Goal: Information Seeking & Learning: Get advice/opinions

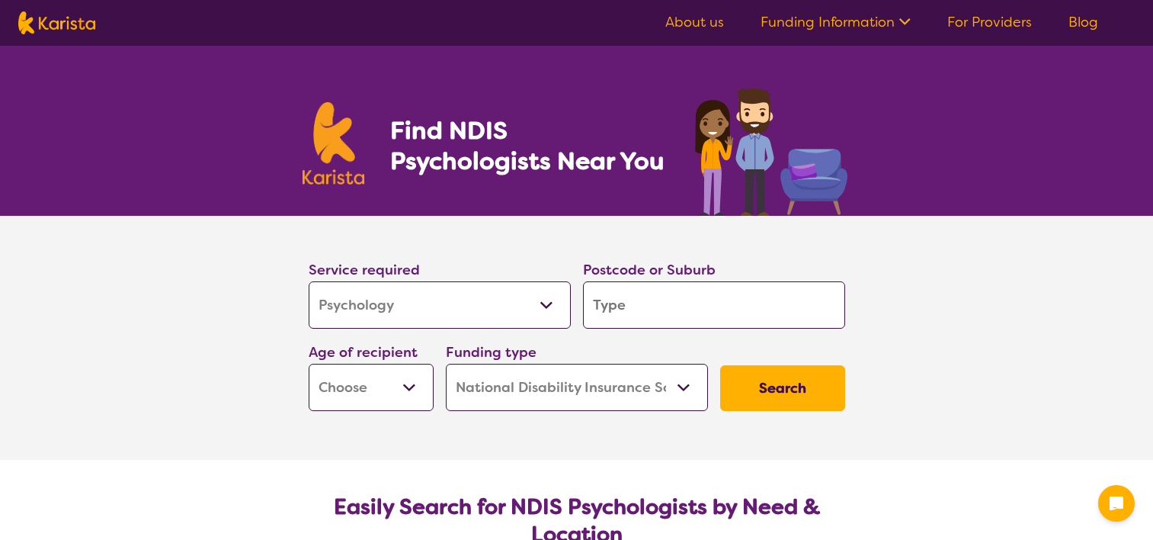
select select "Psychology"
select select "NDIS"
select select "Psychology"
select select "NDIS"
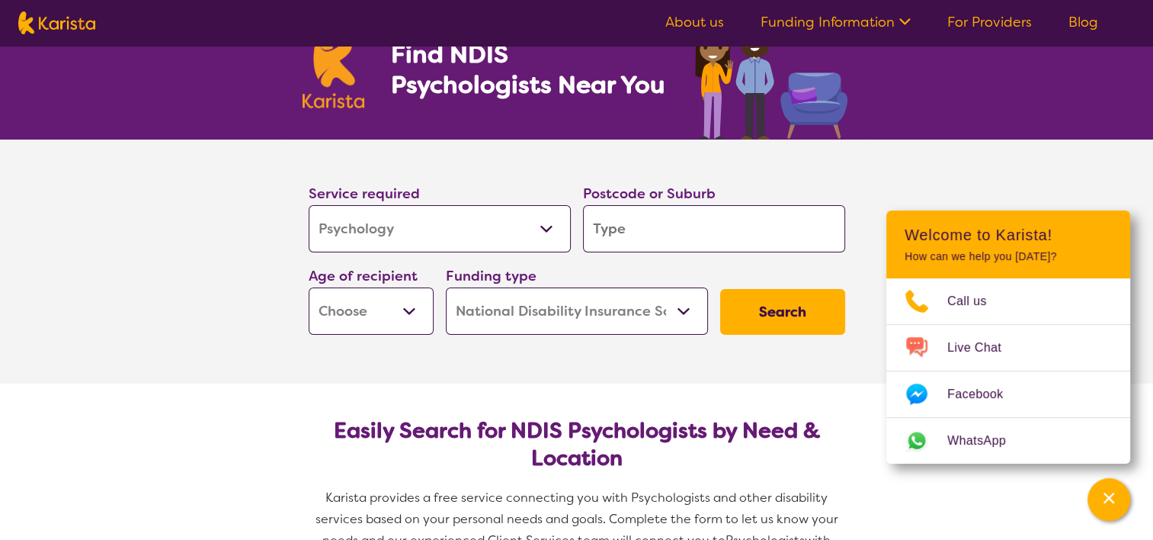
click at [623, 242] on input "search" at bounding box center [714, 228] width 262 height 47
type input "o"
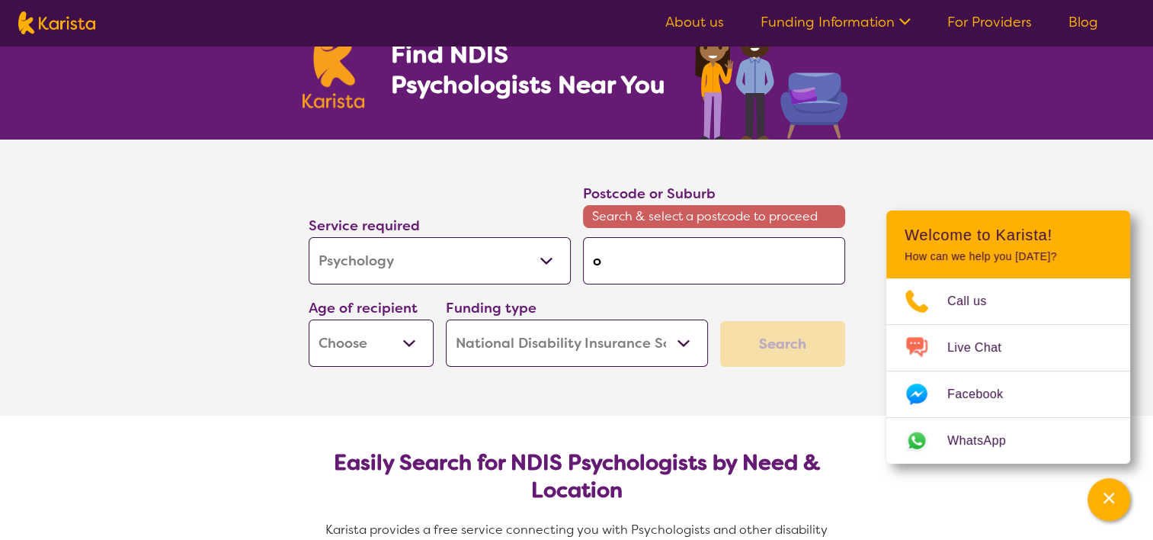
type input "of"
type input "off"
type input "of"
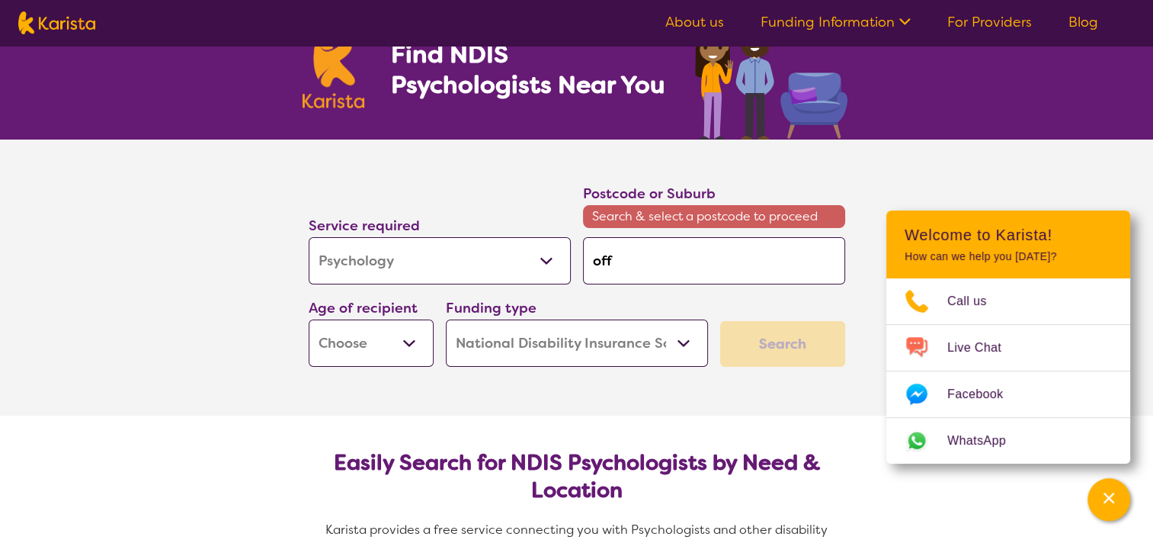
type input "of"
type input "o"
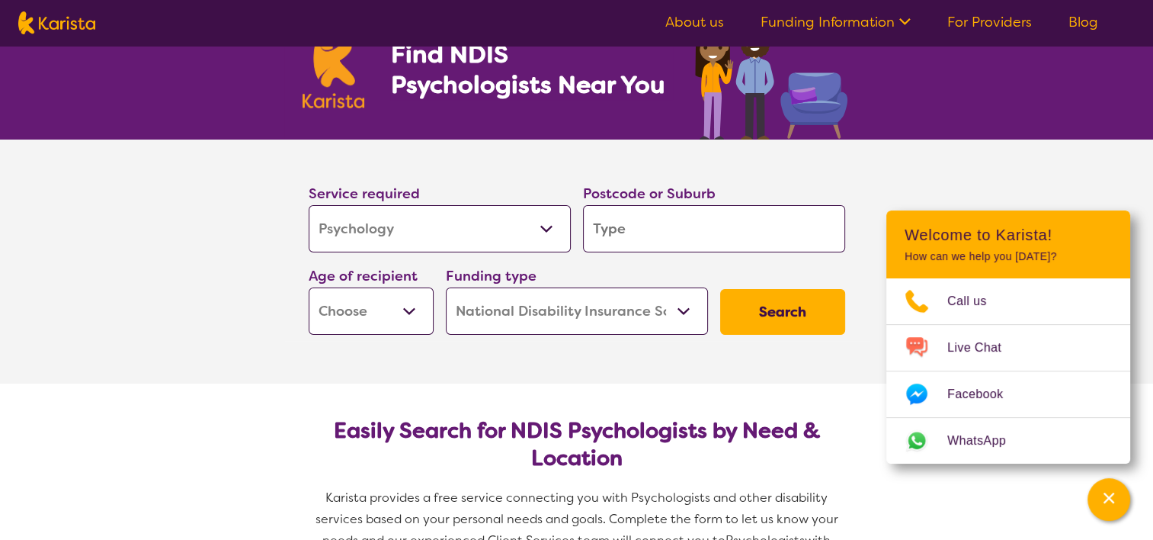
type input "w"
type input "wa"
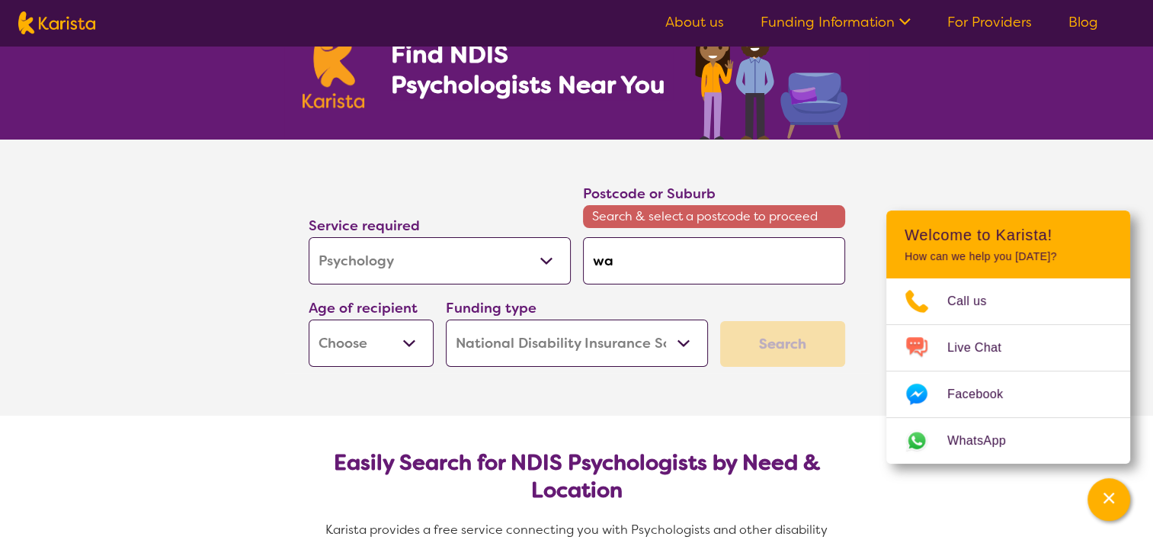
type input "war"
type input "warr"
type input "warri"
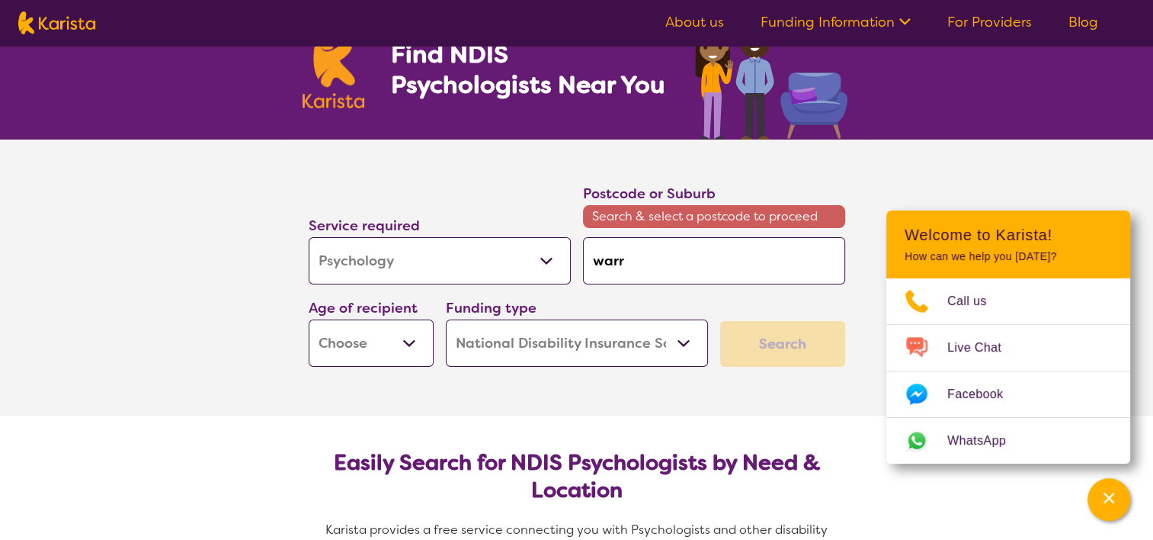
type input "warri"
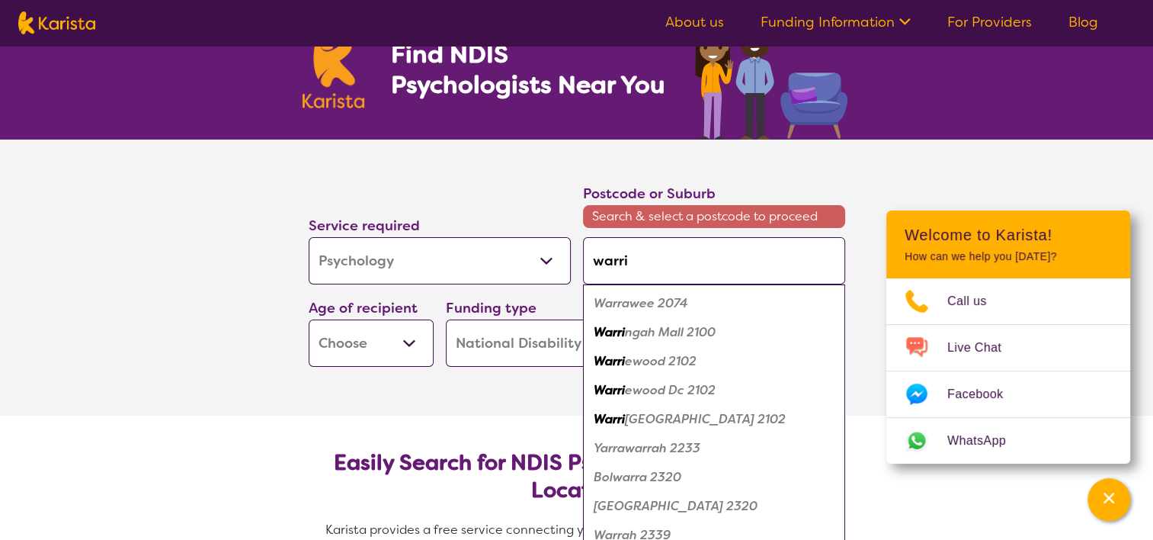
type input "warr"
type input "warra"
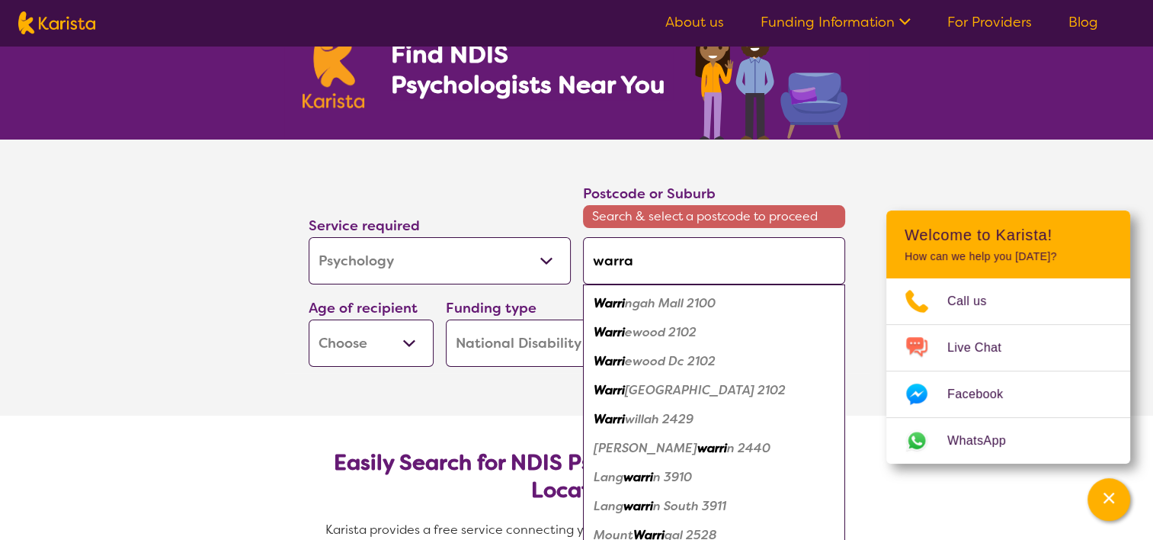
type input "warrag"
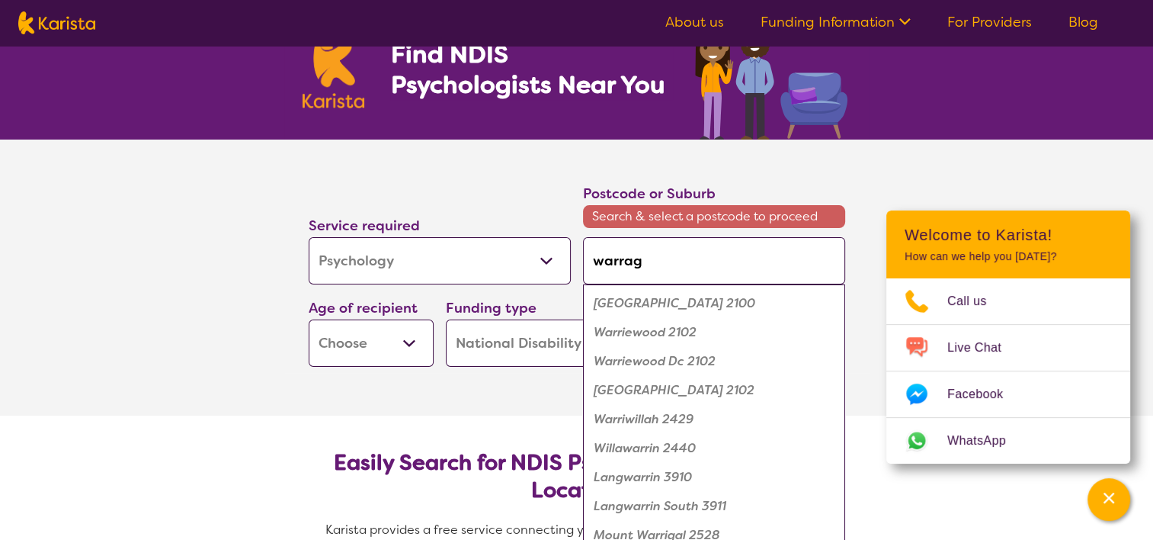
type input "warraga"
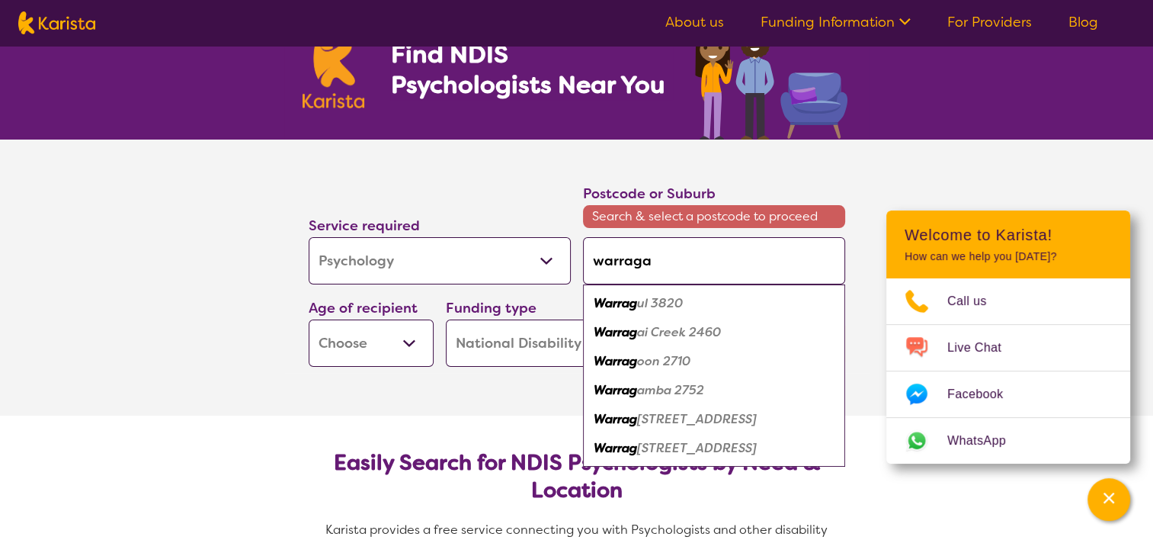
type input "warrag"
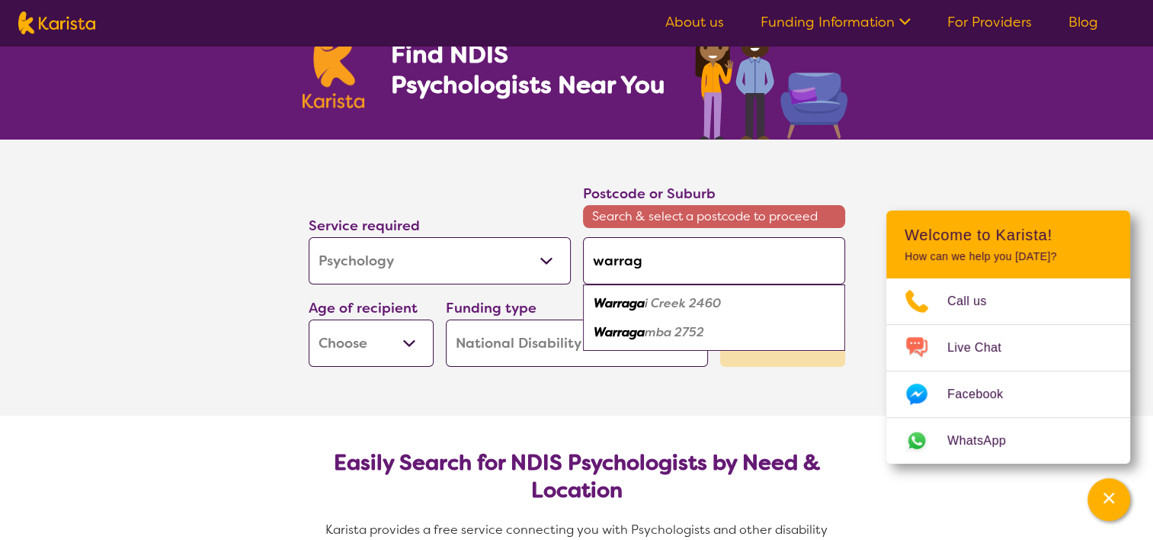
type input "warragu"
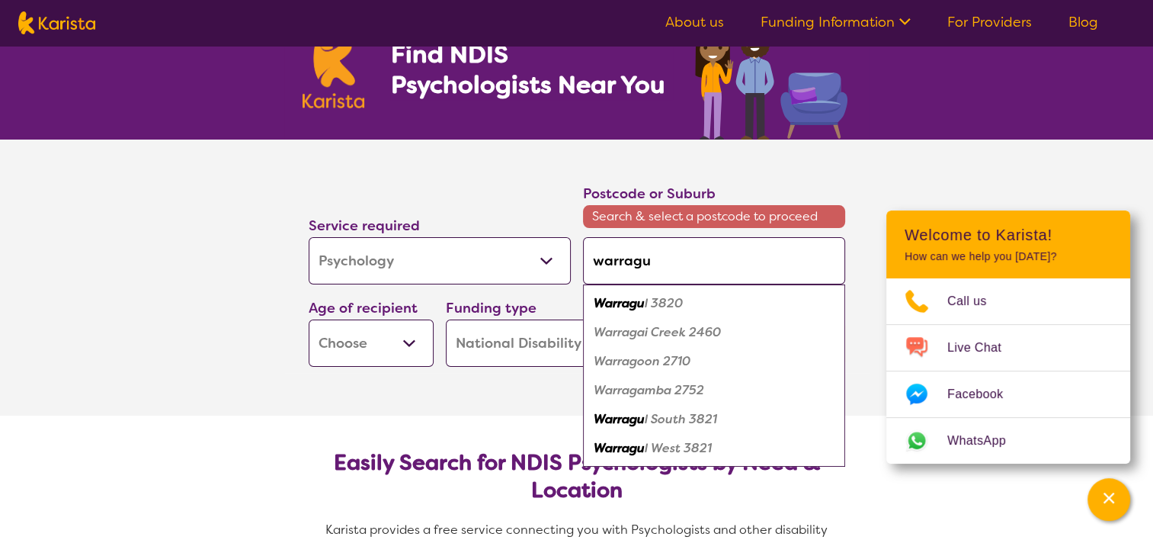
type input "warragul"
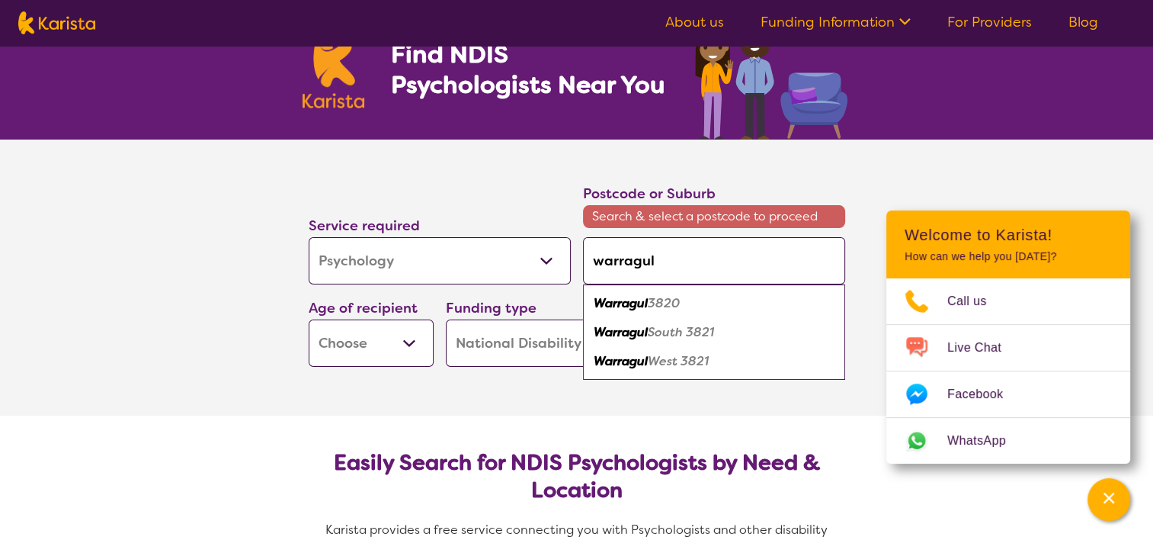
click at [645, 306] on em "Warragul" at bounding box center [621, 303] width 54 height 16
type input "3820"
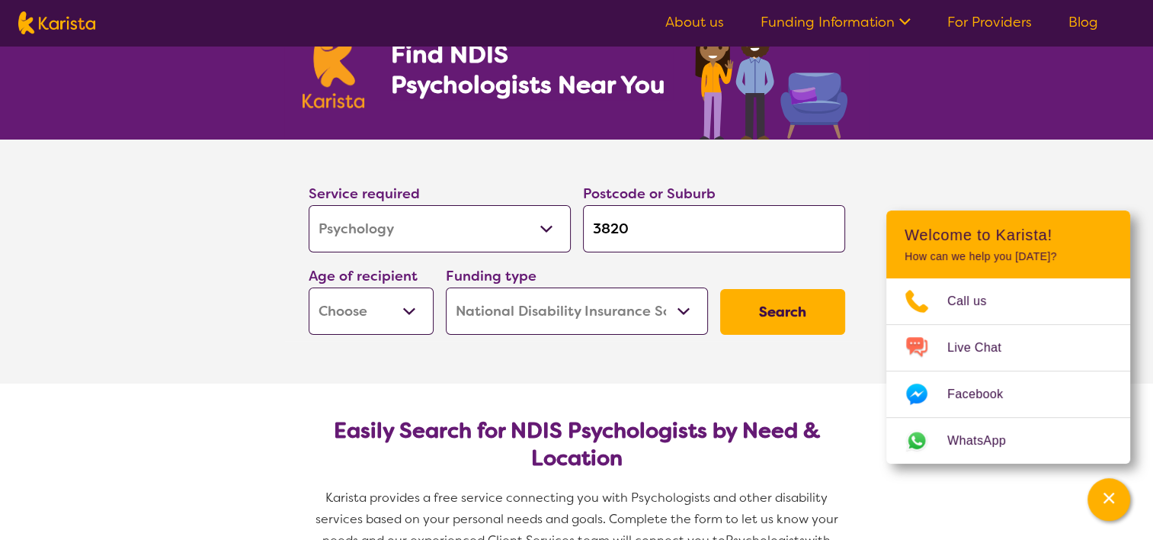
click at [794, 320] on button "Search" at bounding box center [782, 312] width 125 height 46
click at [421, 317] on select "Early Childhood - 0 to 9 Child - 10 to 11 Adolescent - 12 to 17 Adult - 18 to 6…" at bounding box center [371, 310] width 125 height 47
select select "AS"
click at [309, 287] on select "Early Childhood - 0 to 9 Child - 10 to 11 Adolescent - 12 to 17 Adult - 18 to 6…" at bounding box center [371, 310] width 125 height 47
select select "AS"
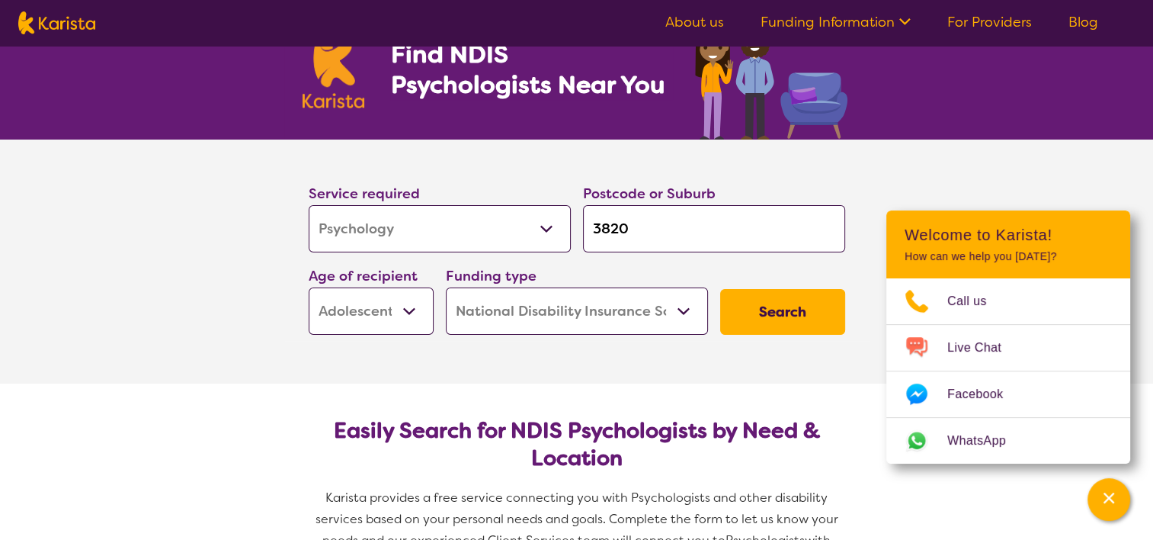
click at [814, 308] on button "Search" at bounding box center [782, 312] width 125 height 46
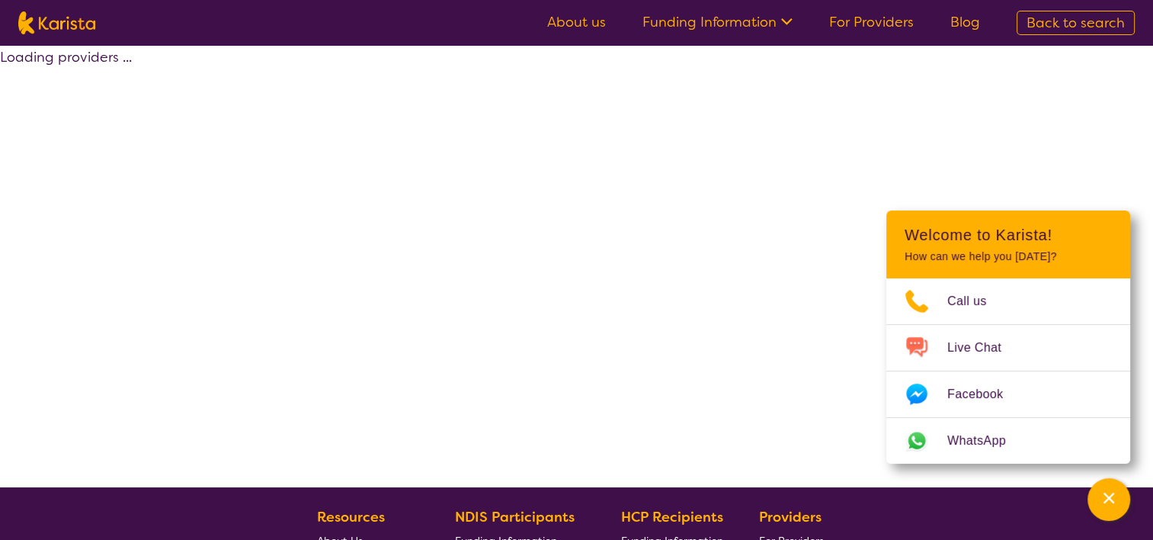
select select "by_score"
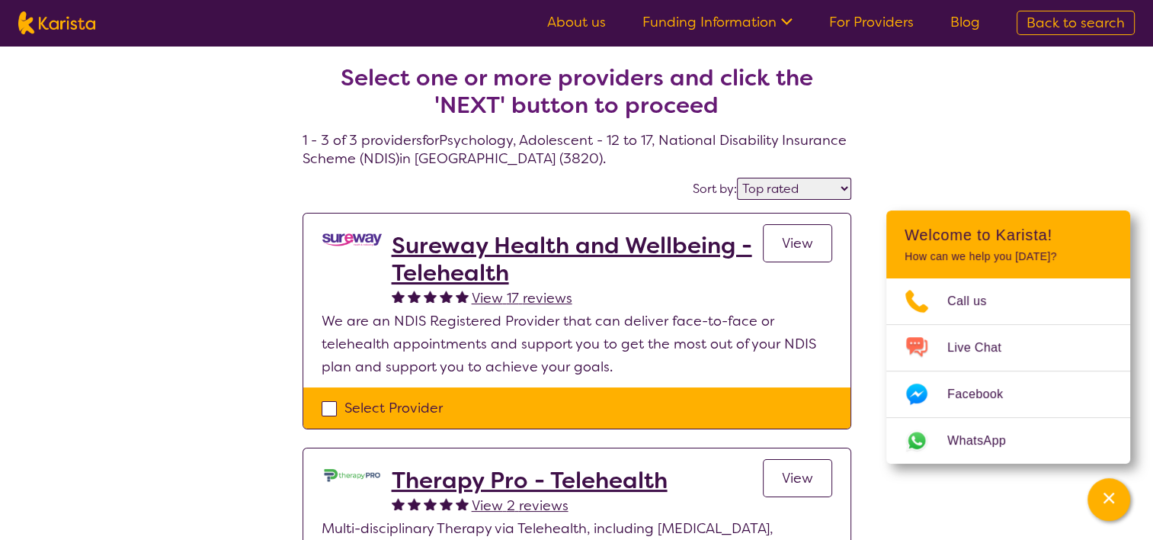
click at [789, 183] on select "Highly reviewed Top rated" at bounding box center [794, 189] width 114 height 22
click at [556, 186] on div "Sort by: Highly reviewed Top rated" at bounding box center [577, 189] width 549 height 24
select select "Psychology"
select select "AS"
select select "NDIS"
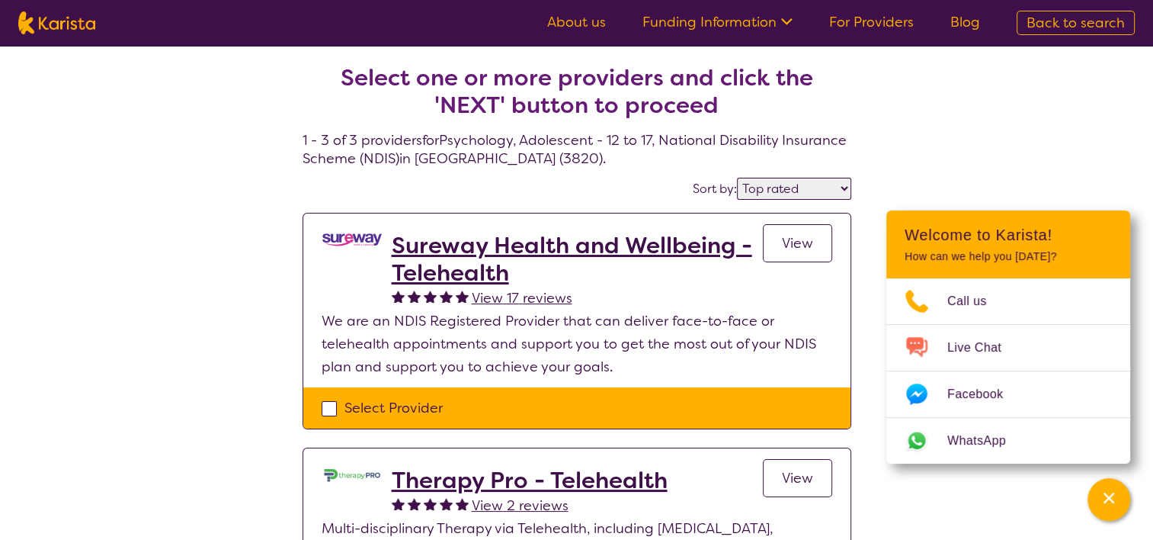
select select "Psychology"
select select "AS"
select select "NDIS"
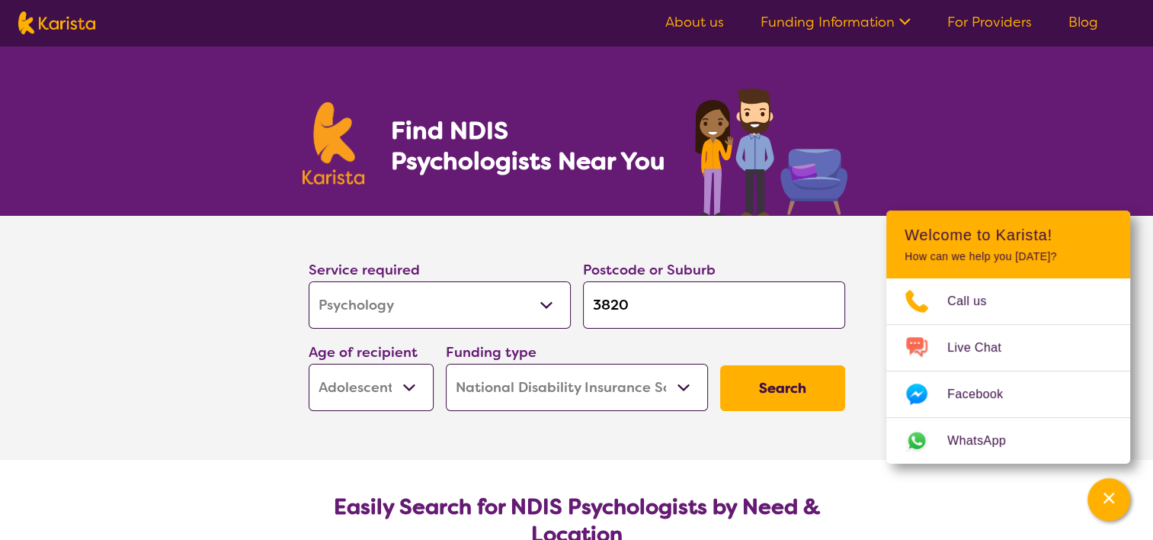
scroll to position [76, 0]
